Goal: Information Seeking & Learning: Learn about a topic

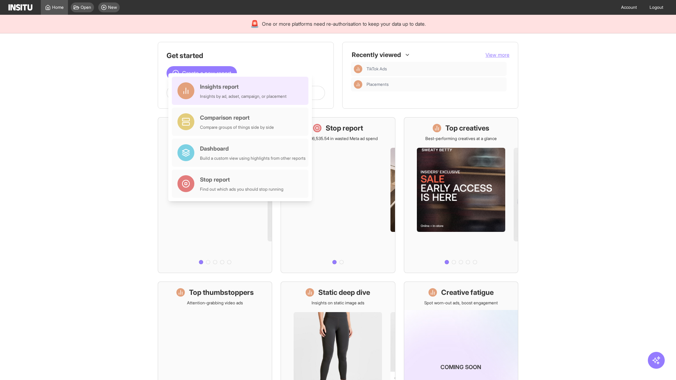
click at [242, 91] on div "Insights report Insights by ad, adset, campaign, or placement" at bounding box center [243, 90] width 87 height 17
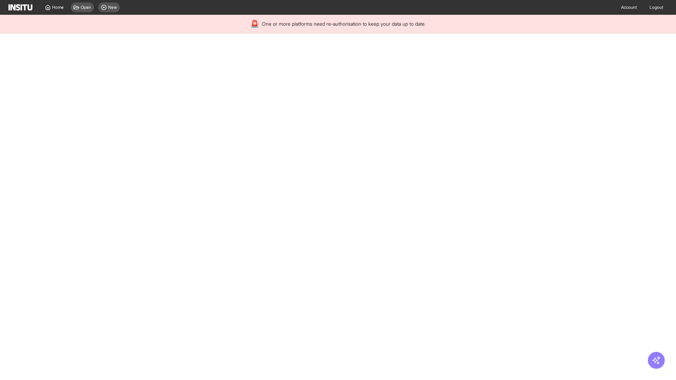
select select "**"
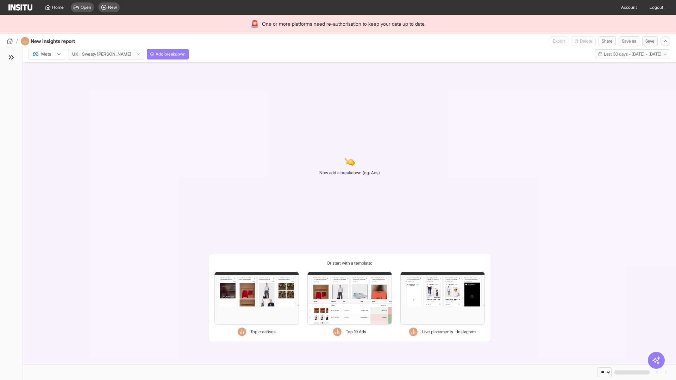
click at [47, 54] on div at bounding box center [42, 54] width 20 height 7
click at [48, 81] on span "TikTok" at bounding box center [48, 81] width 12 height 6
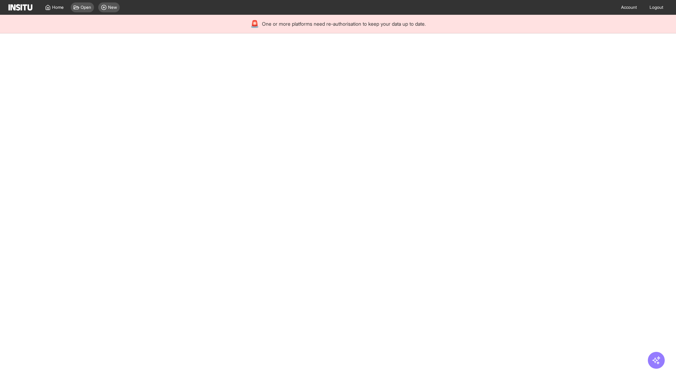
select select "**"
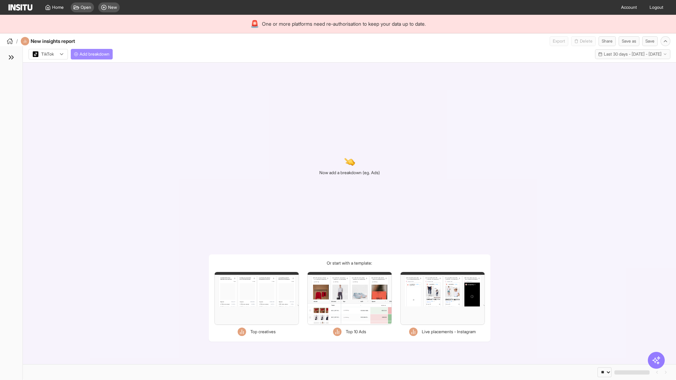
click at [93, 54] on span "Add breakdown" at bounding box center [95, 54] width 30 height 6
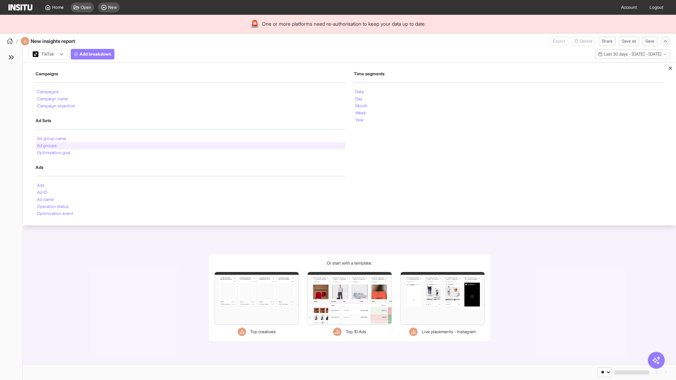
click at [47, 146] on li "Ad groups" at bounding box center [47, 146] width 20 height 4
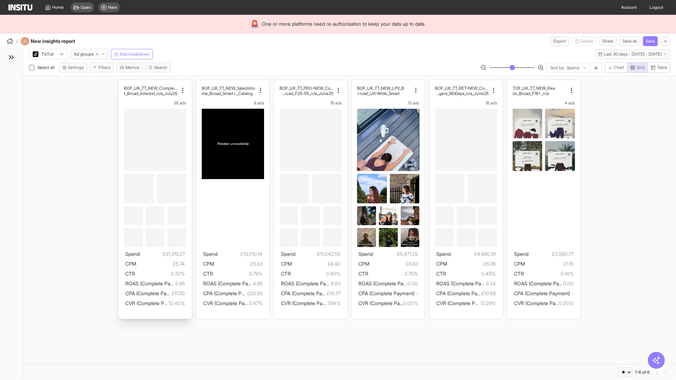
click at [121, 83] on div "BOF_UK_TT_NEW_CompletePaymen t_Broad_Interest_n/a_July25 36 ads Spend £31,319.2…" at bounding box center [155, 199] width 74 height 239
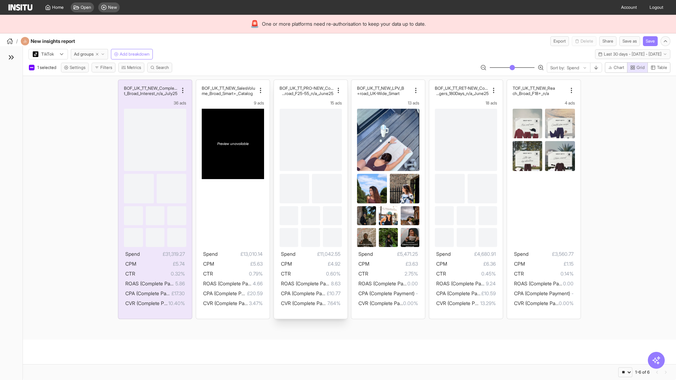
click at [277, 83] on div "BOF_UK_TT_PRO-NEW_CompletePay ment_Broad_F25-55_n/a_June25 15 ads Spend £11,042…" at bounding box center [311, 199] width 74 height 239
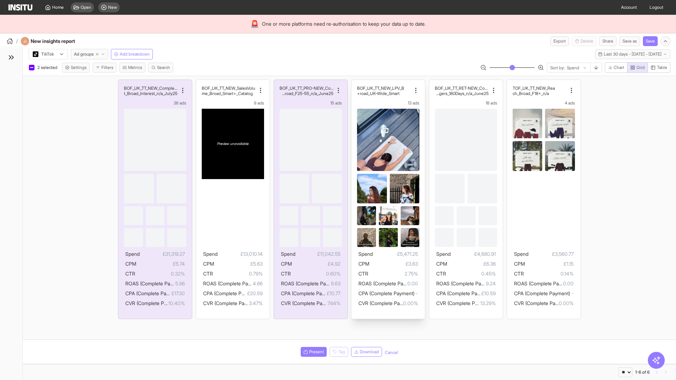
click at [355, 83] on div "BOF_UK_TT_NEW_LPV_B road_UK-Wide_Smart+ 13 ads Spend £5,471.25 CPM £3.63 CTR 2.…" at bounding box center [388, 199] width 74 height 239
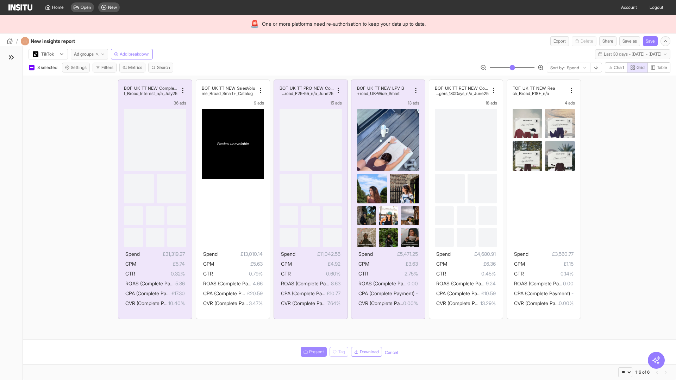
click at [312, 352] on span "Present" at bounding box center [316, 352] width 15 height 6
